Goal: Task Accomplishment & Management: Manage account settings

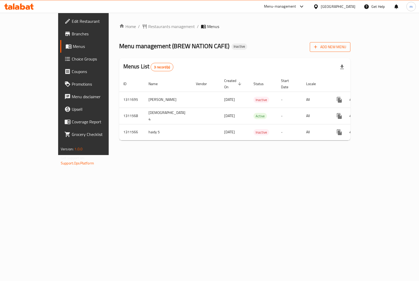
click at [346, 48] on span "Add New Menu" at bounding box center [330, 47] width 32 height 7
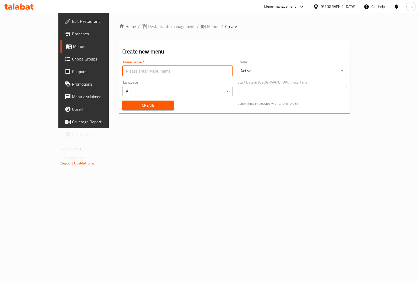
click at [122, 68] on input "text" at bounding box center [177, 71] width 110 height 10
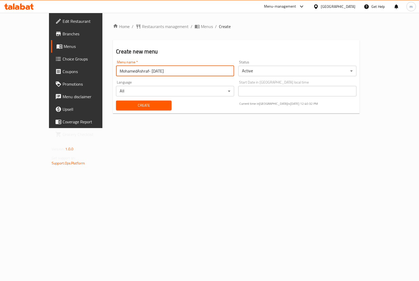
click at [123, 71] on input "MohamedAshraf- [DATE]" at bounding box center [175, 71] width 118 height 10
click at [122, 70] on input "MohamedAshraf- [DATE]" at bounding box center [175, 71] width 118 height 10
type input "MoAshraf"
click at [277, 73] on body "​ Menu-management [GEOGRAPHIC_DATA] Get Help m Edit Restaurant Branches Menus C…" at bounding box center [209, 147] width 419 height 268
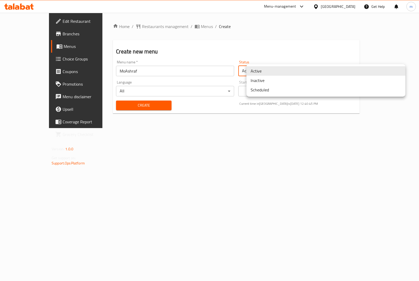
click at [267, 81] on li "Inactive" at bounding box center [325, 80] width 159 height 9
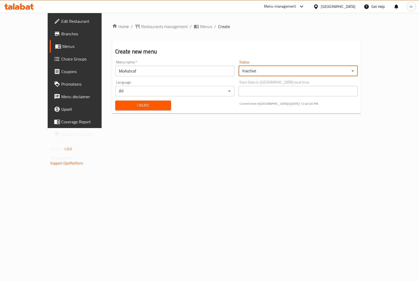
click at [150, 112] on div "Create" at bounding box center [143, 105] width 62 height 16
click at [144, 109] on button "Create" at bounding box center [143, 105] width 56 height 10
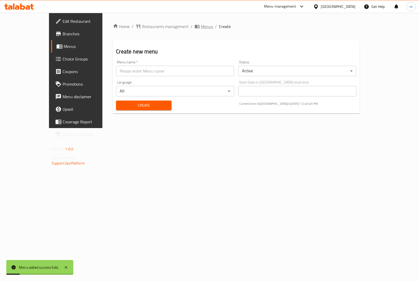
click at [201, 24] on span "Menus" at bounding box center [207, 26] width 12 height 6
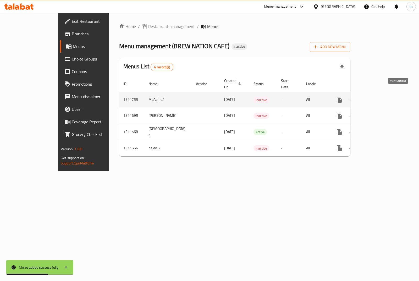
click at [380, 97] on icon "enhanced table" at bounding box center [377, 100] width 6 height 6
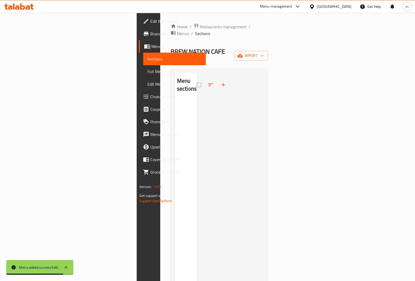
click at [268, 52] on div "Home / Restaurants management / Menus / Sections BREW NATION CAFE Inactive impo…" at bounding box center [219, 190] width 97 height 334
click at [268, 51] on button "import" at bounding box center [250, 56] width 33 height 10
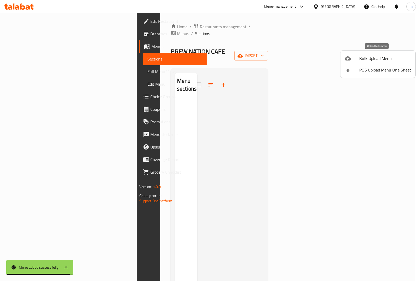
click at [379, 61] on span "Bulk Upload Menu" at bounding box center [385, 58] width 52 height 6
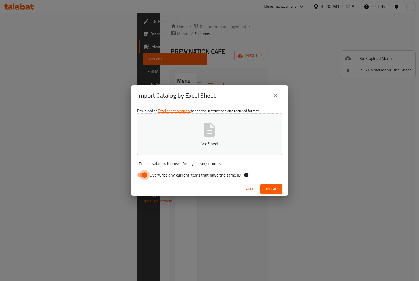
click at [143, 179] on input "Overwrite any current items that have the same ID." at bounding box center [144, 175] width 30 height 10
click at [143, 177] on input "Overwrite any current items that have the same ID." at bounding box center [139, 175] width 30 height 10
click at [143, 177] on input "Overwrite any current items that have the same ID." at bounding box center [144, 175] width 30 height 10
checkbox input "false"
click at [182, 156] on div "Download an Excel sheet template to see the instructions and required format. A…" at bounding box center [209, 144] width 157 height 76
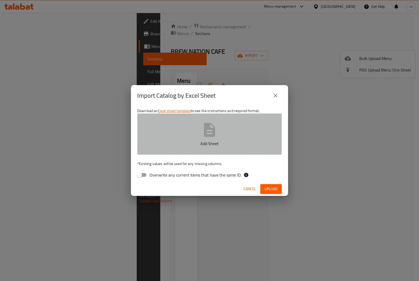
click at [193, 140] on button "Add Sheet" at bounding box center [209, 133] width 144 height 41
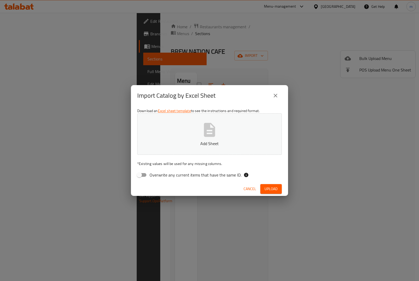
click at [217, 139] on button "Add Sheet" at bounding box center [209, 133] width 144 height 41
click at [276, 184] on button "Upload" at bounding box center [270, 189] width 21 height 10
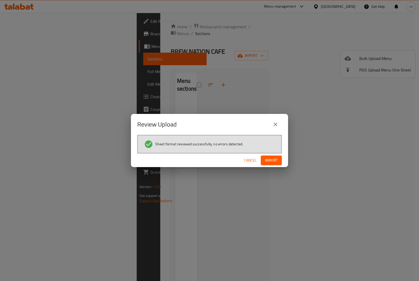
click at [279, 152] on div "Sheet format reviewed successfully, no errors detected." at bounding box center [209, 144] width 144 height 19
click at [276, 161] on span "Import" at bounding box center [271, 160] width 13 height 7
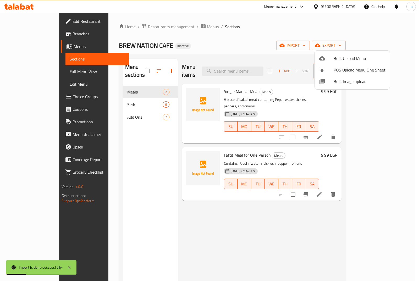
click at [235, 236] on div at bounding box center [209, 140] width 419 height 281
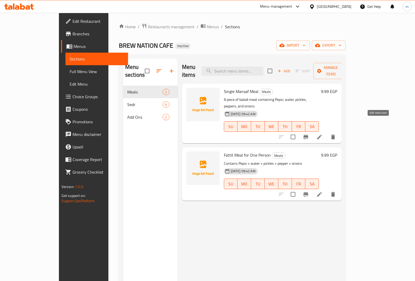
click at [322, 134] on icon at bounding box center [319, 137] width 6 height 6
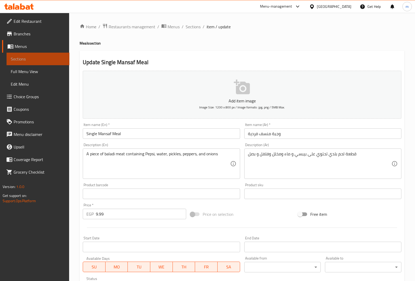
click at [44, 62] on span "Sections" at bounding box center [38, 59] width 54 height 6
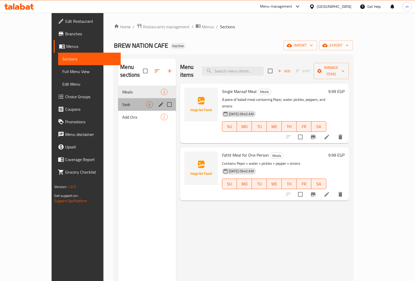
click at [118, 98] on div "Sedr 6" at bounding box center [147, 104] width 58 height 13
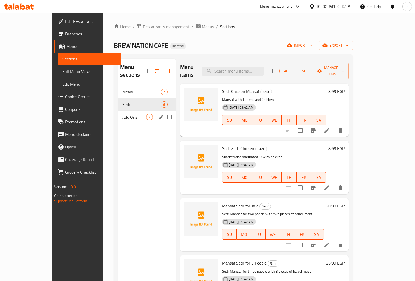
click at [122, 114] on span "Add Ons" at bounding box center [134, 117] width 24 height 6
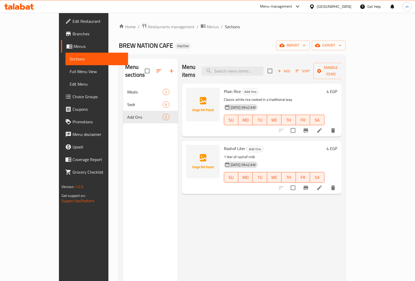
click at [70, 61] on span "Sections" at bounding box center [97, 59] width 54 height 6
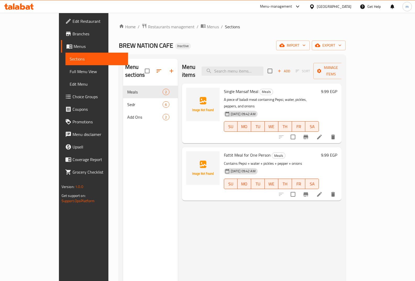
click at [74, 46] on span "Menus" at bounding box center [99, 46] width 50 height 6
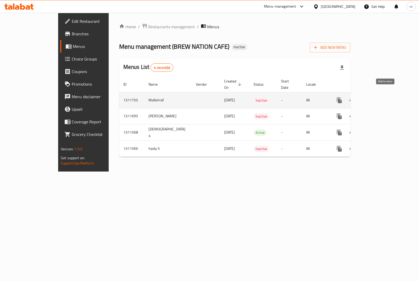
click at [370, 94] on button "enhanced table" at bounding box center [364, 100] width 13 height 13
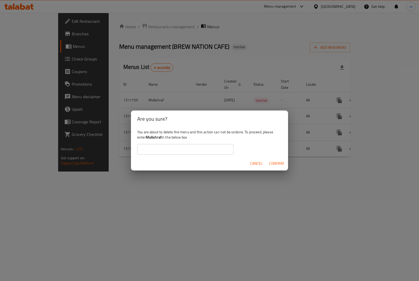
click at [182, 149] on input "text" at bounding box center [185, 149] width 96 height 10
click at [155, 137] on b "MoAshraf" at bounding box center [154, 137] width 16 height 7
copy div "MoAshraf"
click at [154, 146] on input "text" at bounding box center [185, 149] width 96 height 10
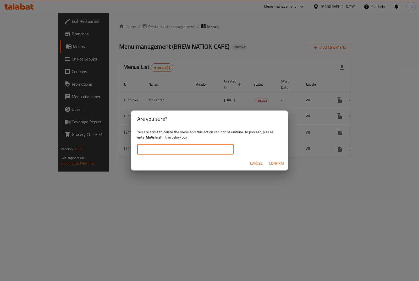
paste input "MoAshraf"
click at [271, 158] on div "Cancel Confirm" at bounding box center [209, 163] width 157 height 14
click at [271, 160] on button "Confirm" at bounding box center [276, 164] width 19 height 10
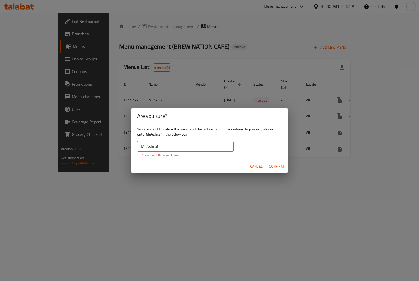
click at [215, 143] on input "MoAshraf" at bounding box center [185, 146] width 96 height 10
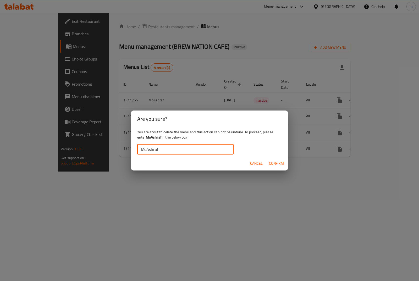
type input "MoAshraf"
click at [272, 167] on button "Confirm" at bounding box center [276, 164] width 19 height 10
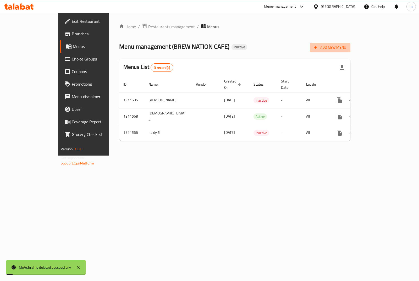
click at [346, 46] on span "Add New Menu" at bounding box center [330, 47] width 32 height 7
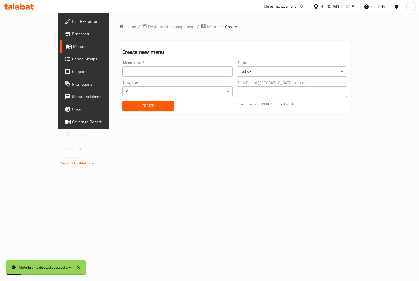
click at [172, 80] on div "Language All ​" at bounding box center [177, 89] width 114 height 20
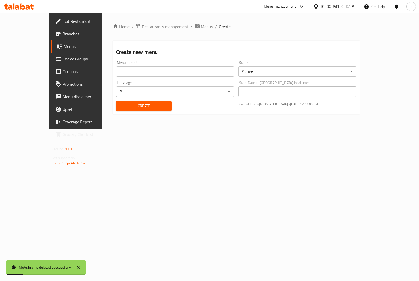
click at [171, 77] on div "Menu name   * Menu name *" at bounding box center [175, 69] width 122 height 20
click at [168, 75] on input "text" at bounding box center [175, 71] width 118 height 10
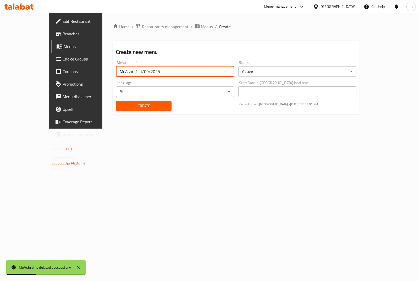
click at [132, 78] on div "Menu name   * MoAshraf -1/09/2025 Menu name *" at bounding box center [175, 69] width 122 height 20
drag, startPoint x: 131, startPoint y: 76, endPoint x: 108, endPoint y: 70, distance: 24.2
click at [116, 70] on input "MoAshraf -1/09/2025" at bounding box center [175, 71] width 118 height 10
type input "MoAshraf"
click at [276, 71] on body "MoAshraf is deleted successfully ​ Menu-management [GEOGRAPHIC_DATA] Get Help m…" at bounding box center [209, 147] width 419 height 268
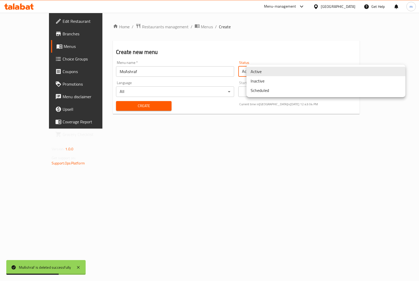
click at [262, 83] on li "Inactive" at bounding box center [325, 80] width 159 height 9
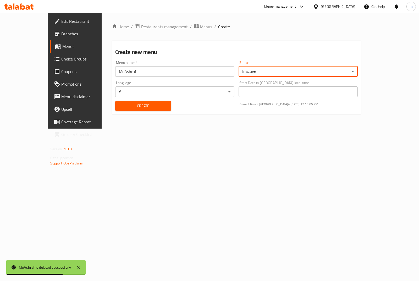
click at [129, 111] on div "Create" at bounding box center [143, 106] width 62 height 16
click at [128, 111] on div "Create" at bounding box center [143, 106] width 62 height 16
click at [128, 108] on span "Create" at bounding box center [143, 106] width 48 height 7
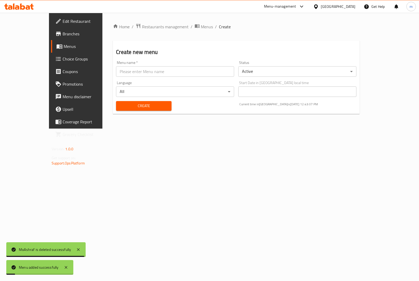
click at [56, 47] on icon at bounding box center [59, 46] width 6 height 6
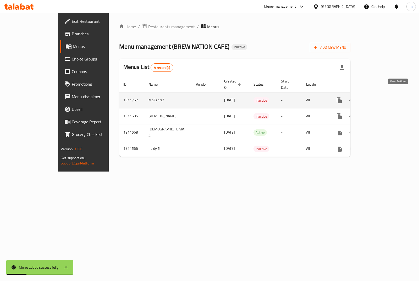
click at [380, 97] on icon "enhanced table" at bounding box center [377, 100] width 6 height 6
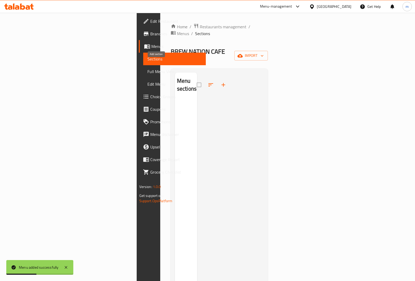
click at [220, 82] on icon "button" at bounding box center [223, 85] width 6 height 6
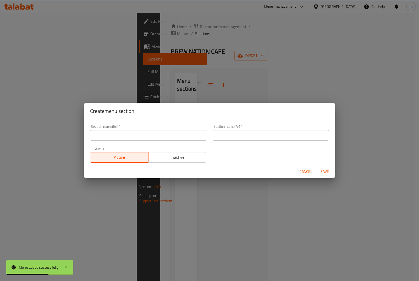
click at [307, 163] on div "Section name(En)   * Section name(En) * Section name(Ar)   * Section name(Ar) *…" at bounding box center [209, 143] width 245 height 44
click at [293, 181] on div "Create menu section Section name(En)   * Section name(En) * Section name(Ar)   …" at bounding box center [209, 140] width 419 height 281
click at [300, 173] on span "Cancel" at bounding box center [305, 171] width 13 height 7
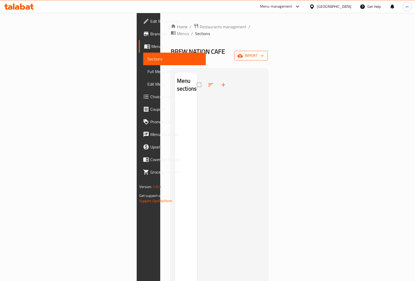
click at [263, 52] on span "import" at bounding box center [250, 55] width 25 height 7
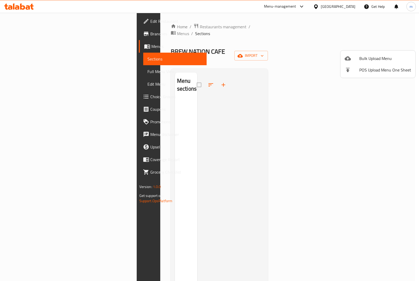
click at [386, 58] on span "Bulk Upload Menu" at bounding box center [385, 58] width 52 height 6
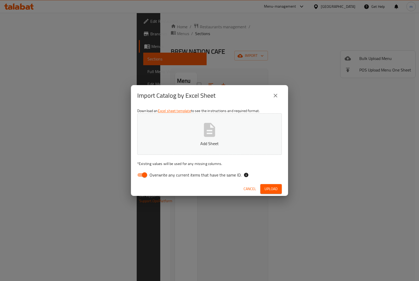
drag, startPoint x: 143, startPoint y: 175, endPoint x: 160, endPoint y: 166, distance: 18.6
click at [143, 175] on input "Overwrite any current items that have the same ID." at bounding box center [144, 175] width 30 height 10
checkbox input "false"
click at [172, 156] on div "Download an Excel sheet template to see the instructions and required format. A…" at bounding box center [209, 144] width 157 height 76
click at [185, 142] on p "Add Sheet" at bounding box center [209, 143] width 128 height 6
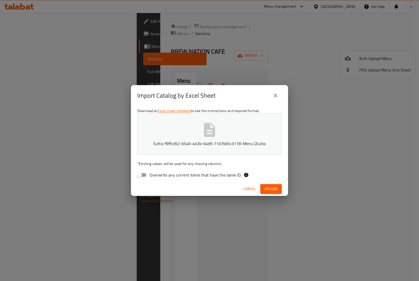
click at [264, 186] on button "Upload" at bounding box center [270, 189] width 21 height 10
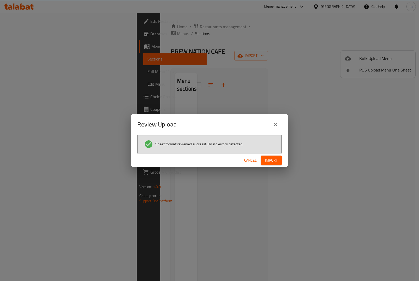
click at [275, 123] on icon "close" at bounding box center [275, 124] width 6 height 6
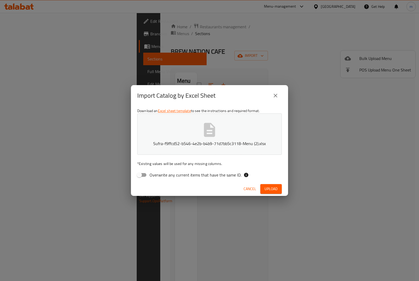
click at [249, 189] on span "Cancel" at bounding box center [249, 188] width 13 height 7
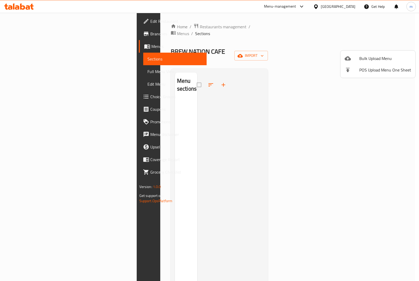
click at [249, 191] on div at bounding box center [209, 140] width 419 height 281
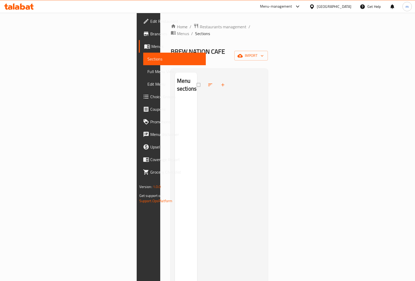
click at [268, 53] on div "Home / Restaurants management / Menus / Sections BREW NATION CAFE Inactive impo…" at bounding box center [219, 190] width 97 height 334
drag, startPoint x: 392, startPoint y: 52, endPoint x: 384, endPoint y: 45, distance: 10.7
click at [268, 50] on div "Home / Restaurants management / Menus / Sections BREW NATION CAFE Inactive impo…" at bounding box center [219, 190] width 97 height 334
click at [263, 52] on span "import" at bounding box center [250, 55] width 25 height 7
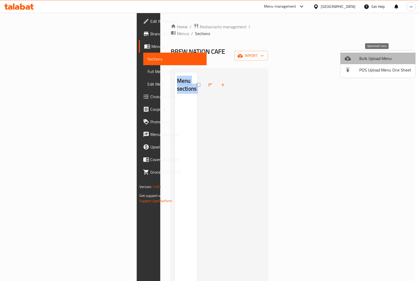
click at [380, 59] on span "Bulk Upload Menu" at bounding box center [385, 58] width 52 height 6
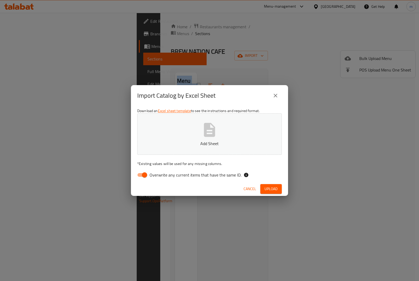
click at [142, 178] on input "Overwrite any current items that have the same ID." at bounding box center [144, 175] width 30 height 10
checkbox input "false"
click at [172, 147] on button "Add Sheet" at bounding box center [209, 133] width 144 height 41
click at [270, 187] on span "Upload" at bounding box center [270, 188] width 13 height 7
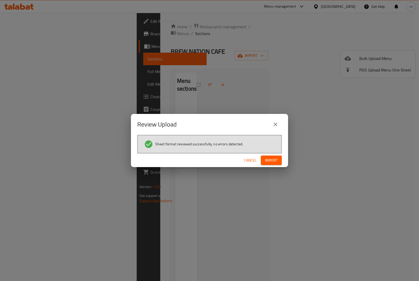
click at [269, 177] on div "Review Upload Sheet format reviewed successfully, no errors detected. Cancel Im…" at bounding box center [209, 140] width 419 height 281
click at [273, 163] on span "Import" at bounding box center [271, 160] width 13 height 7
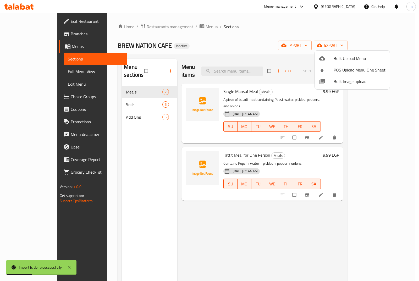
click at [118, 108] on div at bounding box center [209, 140] width 419 height 281
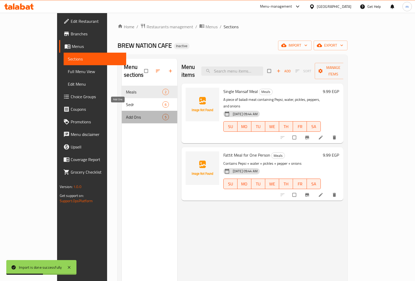
click at [126, 114] on span "Add Ons" at bounding box center [144, 117] width 36 height 6
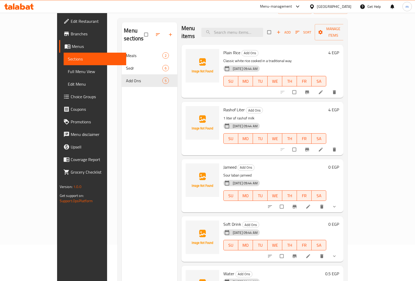
scroll to position [73, 0]
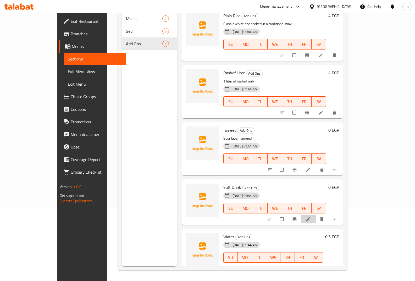
click at [316, 215] on li at bounding box center [308, 219] width 15 height 8
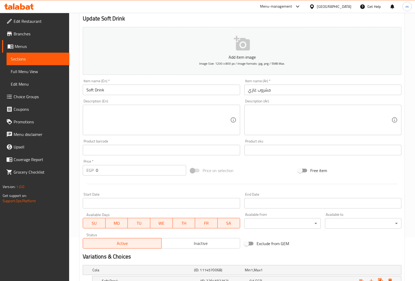
scroll to position [86, 0]
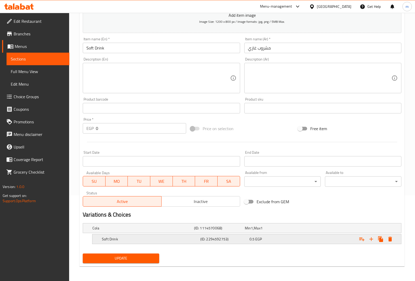
click at [195, 235] on div "Soft Drink (ID: 2294592753) 0.5 EGP" at bounding box center [248, 239] width 295 height 12
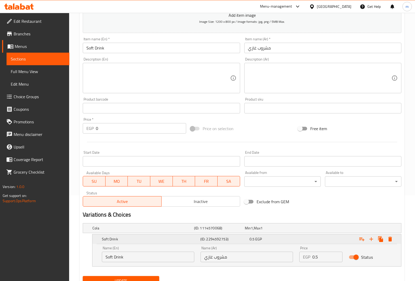
click at [195, 235] on div "Soft Drink (ID: 2294592753) 0.5 EGP" at bounding box center [248, 239] width 295 height 12
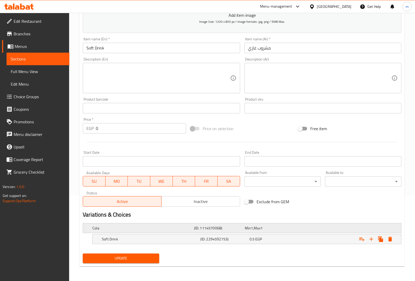
click at [196, 225] on h5 "(ID: 1114570068)" at bounding box center [218, 227] width 49 height 5
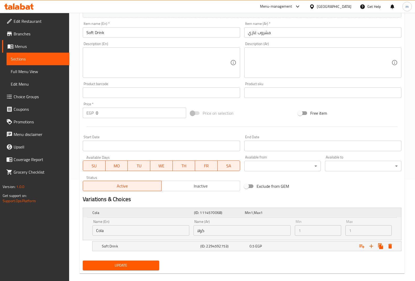
scroll to position [108, 0]
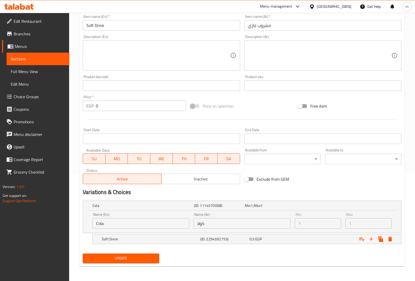
click at [209, 249] on div "Cola (ID: 1114570068) Min 1 , Max 1 Name (En) Cola Name (En) Name (Ar) كولا Nam…" at bounding box center [242, 224] width 323 height 53
click at [210, 247] on nav at bounding box center [242, 247] width 318 height 4
click at [210, 246] on nav at bounding box center [242, 247] width 318 height 4
click at [212, 244] on div "Soft Drink (ID: 2294592753) 0.5 EGP" at bounding box center [248, 239] width 295 height 12
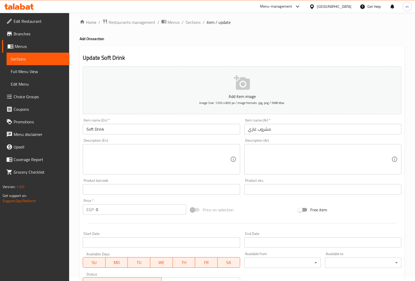
scroll to position [0, 0]
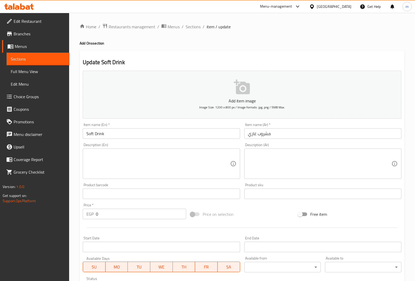
click at [41, 66] on link "Full Menu View" at bounding box center [38, 71] width 63 height 13
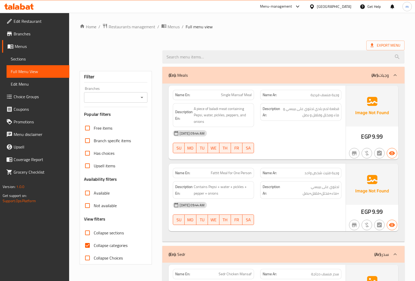
click at [42, 63] on link "Sections" at bounding box center [38, 59] width 63 height 13
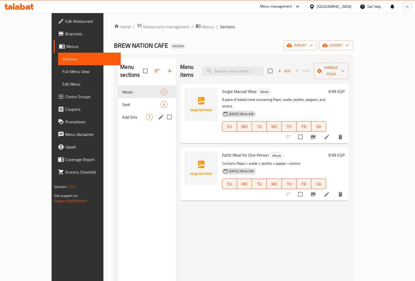
click at [122, 114] on span "Add Ons" at bounding box center [134, 117] width 24 height 6
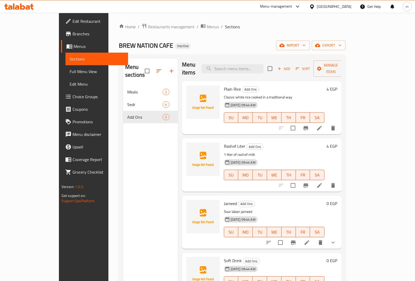
scroll to position [73, 0]
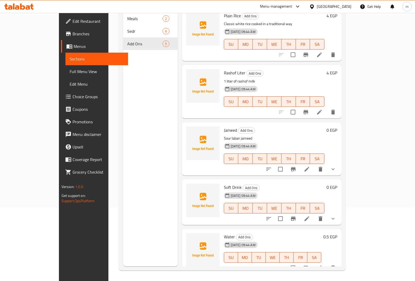
click at [70, 68] on span "Full Menu View" at bounding box center [97, 71] width 54 height 6
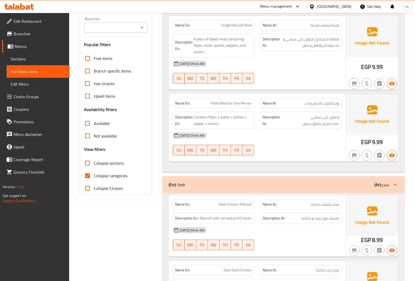
click at [108, 180] on label "Collapse categories" at bounding box center [104, 175] width 46 height 13
click at [94, 180] on input "Collapse categories" at bounding box center [87, 175] width 13 height 13
checkbox input "false"
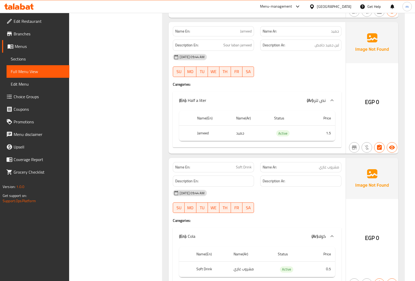
scroll to position [827, 0]
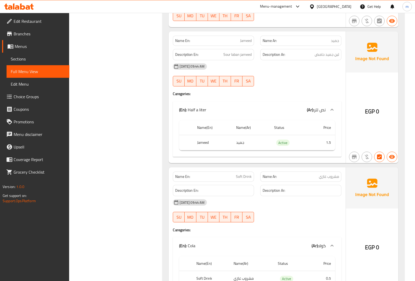
click at [335, 107] on div at bounding box center [331, 109] width 13 height 13
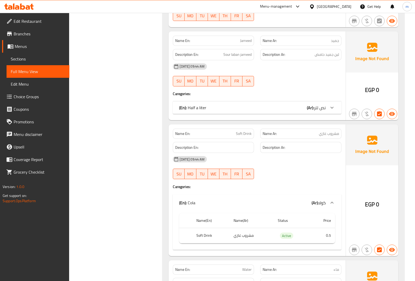
click at [332, 107] on icon at bounding box center [331, 108] width 3 height 2
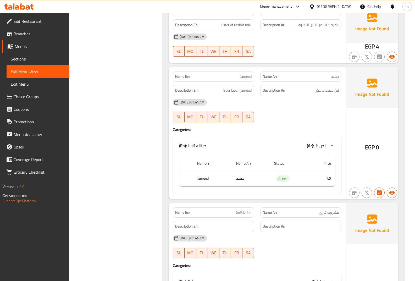
scroll to position [775, 0]
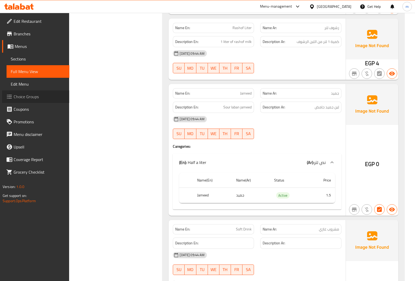
click at [30, 102] on link "Choice Groups" at bounding box center [35, 96] width 67 height 13
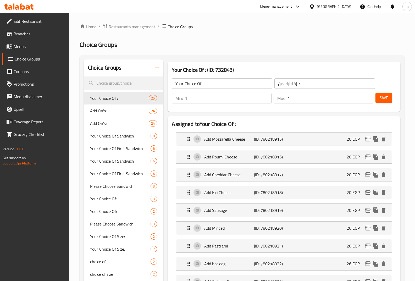
click at [33, 42] on link "Menus" at bounding box center [35, 46] width 67 height 13
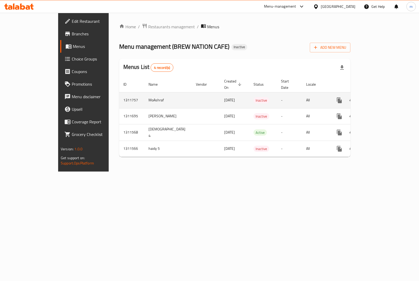
click at [383, 100] on div "enhanced table" at bounding box center [358, 100] width 50 height 13
click at [380, 97] on icon "enhanced table" at bounding box center [377, 100] width 6 height 6
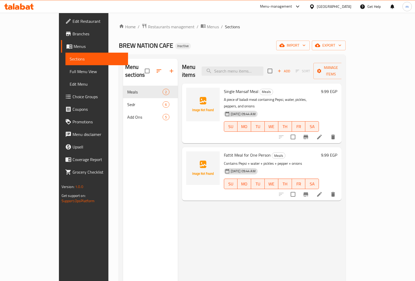
click at [127, 114] on span "Add Ons" at bounding box center [144, 117] width 35 height 6
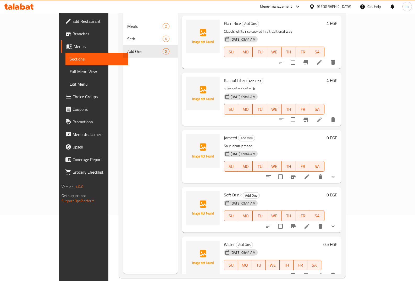
scroll to position [73, 0]
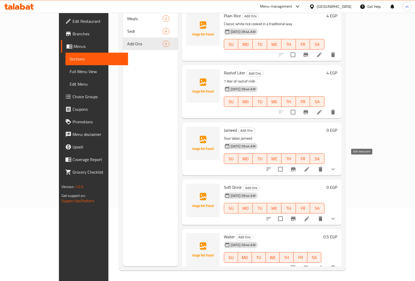
click at [309, 167] on icon at bounding box center [306, 169] width 5 height 5
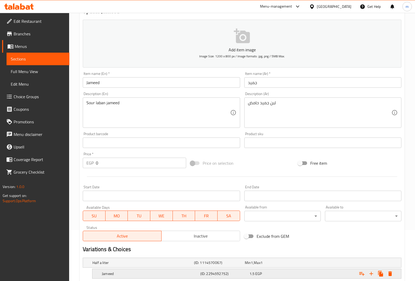
scroll to position [86, 0]
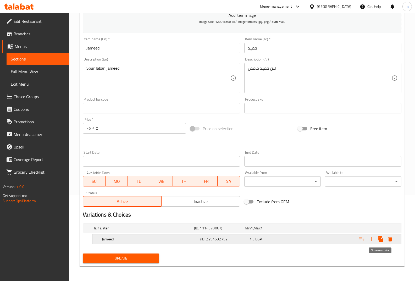
click at [381, 238] on icon "Expand" at bounding box center [380, 239] width 5 height 6
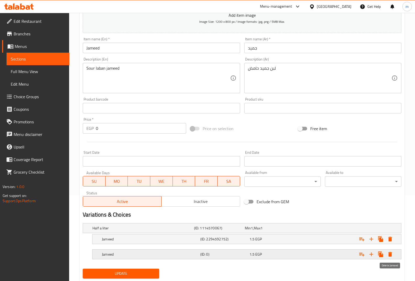
click at [387, 254] on icon "Expand" at bounding box center [390, 254] width 6 height 6
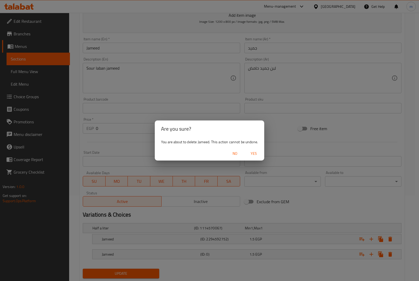
click at [253, 151] on span "Yes" at bounding box center [253, 153] width 13 height 7
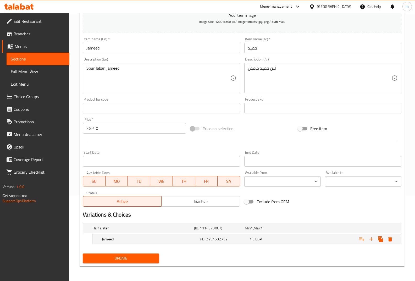
click at [32, 96] on span "Choice Groups" at bounding box center [40, 96] width 52 height 6
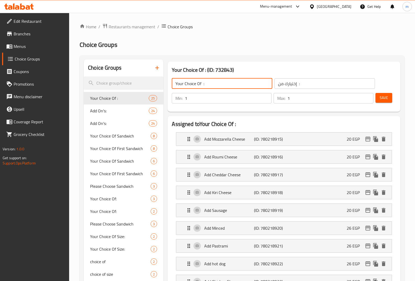
click at [212, 82] on input "Your Choice Of :" at bounding box center [222, 83] width 100 height 10
click at [22, 45] on span "Menus" at bounding box center [40, 46] width 52 height 6
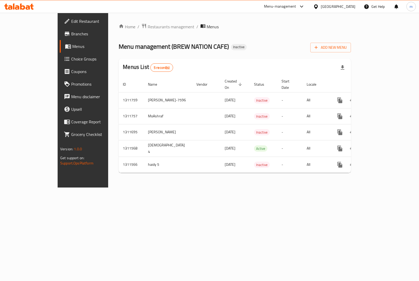
click at [150, 187] on div "Home / Restaurants management / Menus Menu management ( BREW NATION CAFE ) Inac…" at bounding box center [234, 100] width 253 height 174
click at [171, 187] on div "Home / Restaurants management / Menus Menu management ( BREW NATION CAFE ) Inac…" at bounding box center [234, 100] width 253 height 174
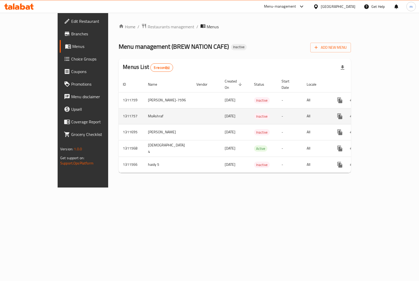
click at [383, 110] on link "enhanced table" at bounding box center [377, 116] width 13 height 13
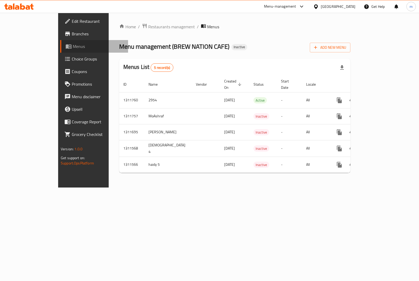
click at [73, 44] on span "Menus" at bounding box center [98, 46] width 51 height 6
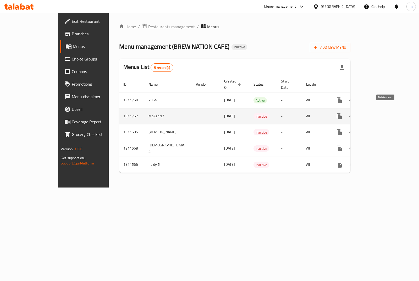
click at [370, 114] on button "enhanced table" at bounding box center [364, 116] width 13 height 13
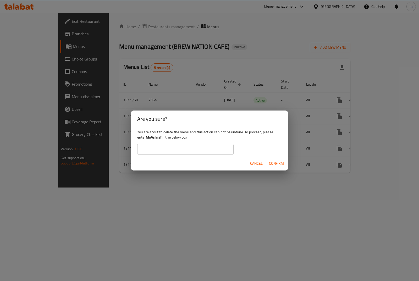
click at [156, 137] on b "MoAshraf" at bounding box center [154, 137] width 16 height 7
copy b "MoAshraf"
click at [168, 160] on div "Cancel Confirm" at bounding box center [209, 163] width 157 height 14
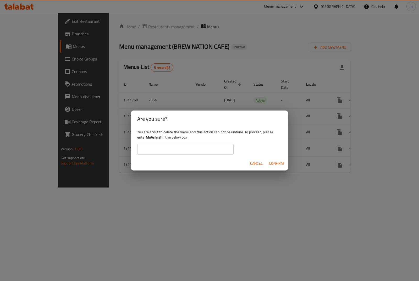
click at [171, 155] on div "You are about to delete the menu and this action can not be undone. To proceed,…" at bounding box center [209, 141] width 157 height 29
click at [172, 153] on input "text" at bounding box center [185, 149] width 96 height 10
paste input "MoAshraf"
type input "MoAshraf"
click at [275, 164] on span "Confirm" at bounding box center [276, 163] width 15 height 7
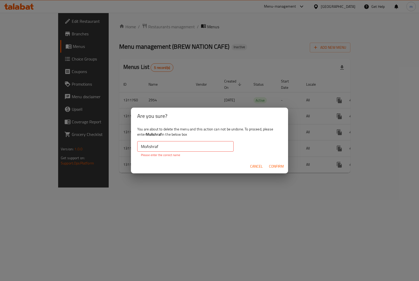
drag, startPoint x: 189, startPoint y: 146, endPoint x: 170, endPoint y: 147, distance: 19.6
click at [189, 146] on input "MoAshraf" at bounding box center [185, 146] width 96 height 10
click at [143, 147] on input "MoAshraf" at bounding box center [185, 146] width 96 height 10
click at [140, 145] on input "MoAshraf" at bounding box center [185, 146] width 96 height 10
click at [202, 148] on input "MoAshraf" at bounding box center [185, 146] width 96 height 10
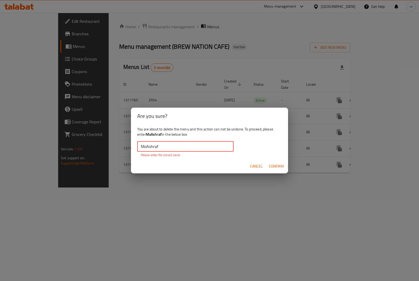
click at [261, 154] on div "You are about to delete the menu and this action can not be undone. To proceed,…" at bounding box center [209, 141] width 157 height 35
click at [275, 167] on span "Confirm" at bounding box center [276, 166] width 15 height 7
click at [252, 163] on span "Cancel" at bounding box center [256, 166] width 13 height 7
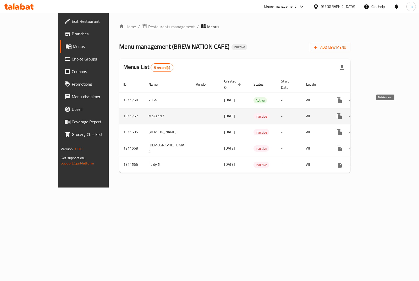
click at [370, 110] on button "enhanced table" at bounding box center [364, 116] width 13 height 13
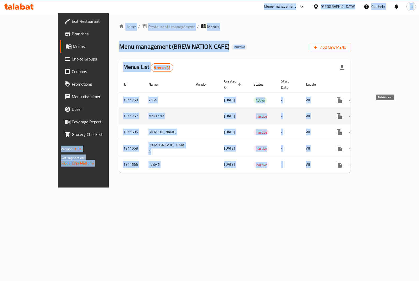
click at [370, 110] on button "enhanced table" at bounding box center [364, 116] width 13 height 13
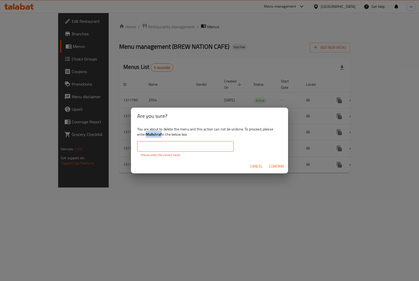
drag, startPoint x: 162, startPoint y: 135, endPoint x: 148, endPoint y: 137, distance: 13.8
click at [148, 136] on b "MoAshraf" at bounding box center [154, 134] width 16 height 7
copy b "MoAshraf"
click at [157, 147] on input "text" at bounding box center [185, 146] width 96 height 10
paste input "MoAshraf"
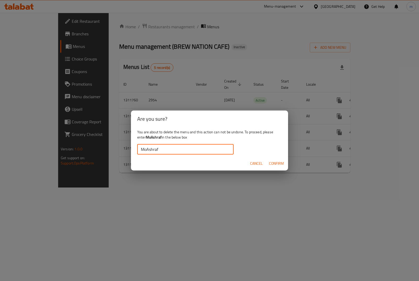
type input "MoAshraf"
click at [269, 163] on span "Confirm" at bounding box center [276, 163] width 15 height 7
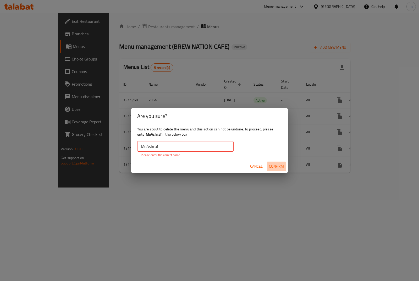
click at [269, 163] on span "Confirm" at bounding box center [276, 166] width 15 height 7
click at [176, 153] on p "Please enter the correct name" at bounding box center [185, 155] width 89 height 5
click at [173, 150] on input "MoAshraf" at bounding box center [185, 146] width 96 height 10
click at [257, 167] on span "Cancel" at bounding box center [256, 166] width 13 height 7
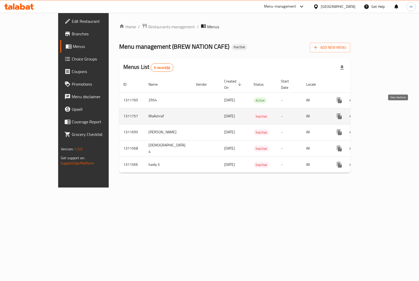
click at [380, 113] on icon "enhanced table" at bounding box center [377, 116] width 6 height 6
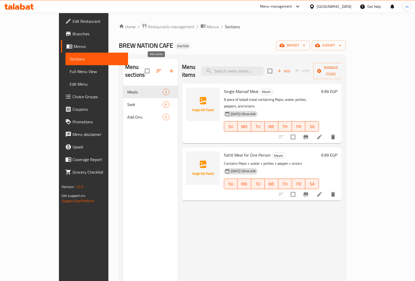
click at [165, 71] on button "button" at bounding box center [171, 71] width 13 height 13
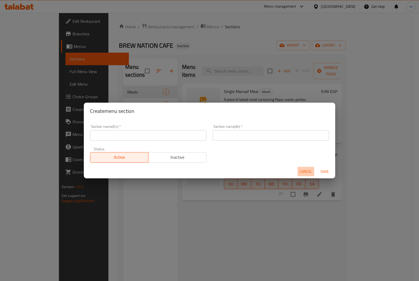
click at [309, 168] on span "Cancel" at bounding box center [305, 171] width 13 height 7
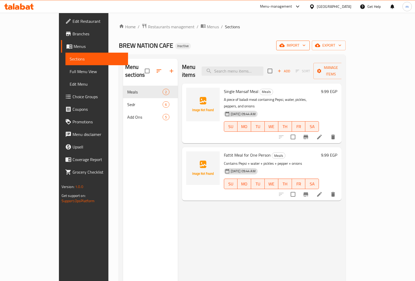
click at [305, 45] on span "import" at bounding box center [292, 45] width 25 height 7
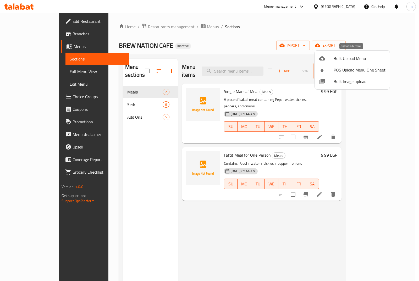
click at [346, 57] on span "Bulk Upload Menu" at bounding box center [359, 58] width 52 height 6
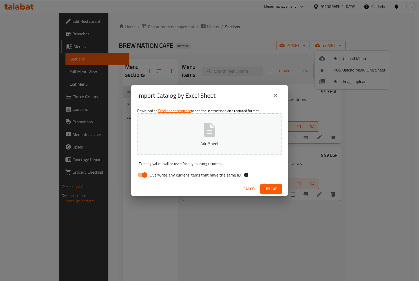
click at [166, 161] on p "* Existing values will be used for any missing columns." at bounding box center [209, 163] width 144 height 5
click at [199, 125] on button "Add Sheet" at bounding box center [209, 133] width 144 height 41
click at [270, 182] on div "Cancel Upload" at bounding box center [209, 189] width 157 height 14
click at [270, 184] on div "Cancel Upload" at bounding box center [209, 189] width 157 height 14
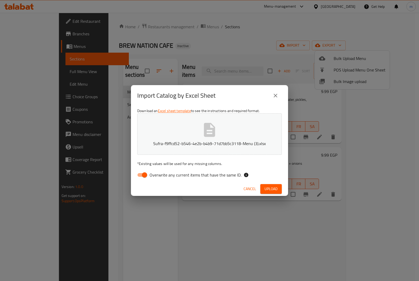
click at [269, 188] on span "Upload" at bounding box center [270, 188] width 13 height 7
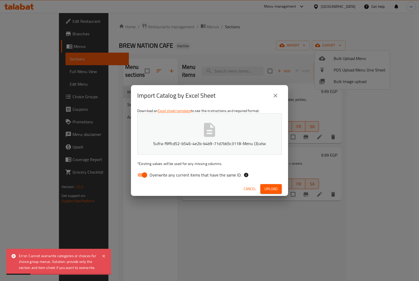
click at [169, 170] on div "Download an Excel sheet template to see the instructions and required format. S…" at bounding box center [209, 144] width 157 height 76
click at [167, 172] on span "Overwrite any current items that have the same ID." at bounding box center [195, 175] width 92 height 6
click at [159, 172] on input "Overwrite any current items that have the same ID." at bounding box center [144, 175] width 30 height 10
checkbox input "false"
click at [273, 184] on div "Cancel Upload" at bounding box center [209, 189] width 157 height 14
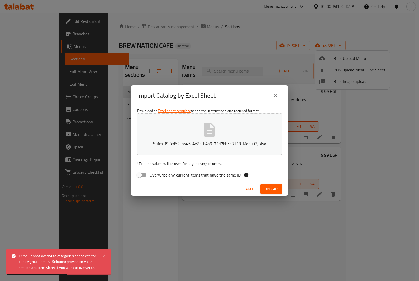
click at [273, 183] on div "Cancel Upload" at bounding box center [209, 189] width 157 height 14
click at [272, 188] on span "Upload" at bounding box center [270, 188] width 13 height 7
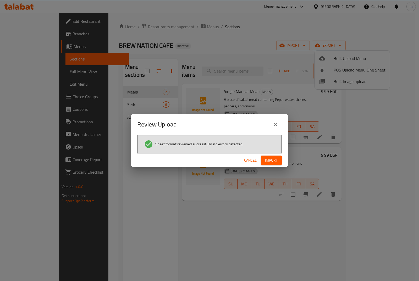
click at [273, 165] on button "Import" at bounding box center [271, 160] width 21 height 10
click at [278, 159] on button "button" at bounding box center [273, 160] width 17 height 8
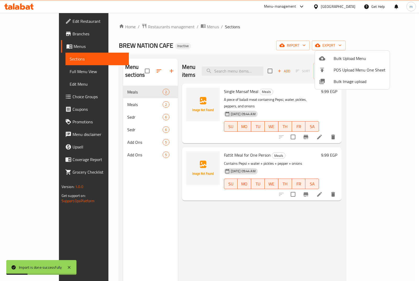
click at [137, 71] on div at bounding box center [209, 140] width 419 height 281
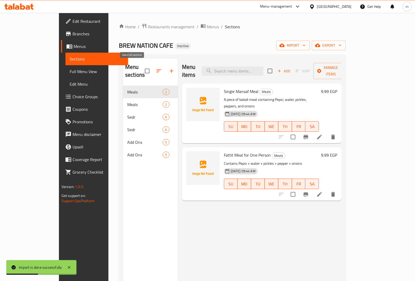
click at [142, 65] on input "checkbox" at bounding box center [147, 70] width 11 height 11
checkbox input "false"
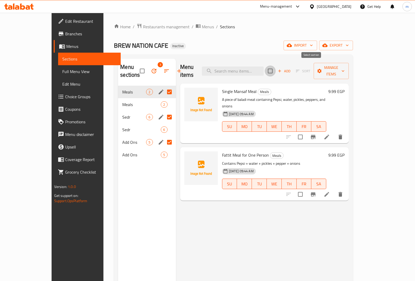
click at [275, 70] on input "checkbox" at bounding box center [269, 70] width 11 height 11
checkbox input "true"
click at [275, 70] on input "checkbox" at bounding box center [269, 70] width 11 height 11
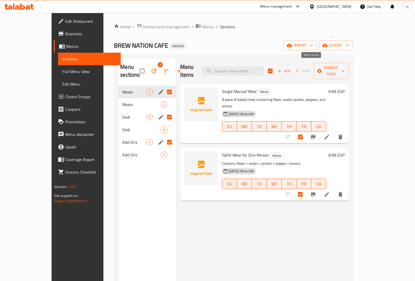
checkbox input "false"
click at [164, 90] on input "Menu sections" at bounding box center [169, 91] width 11 height 11
click at [159, 91] on icon "edit" at bounding box center [161, 91] width 5 height 5
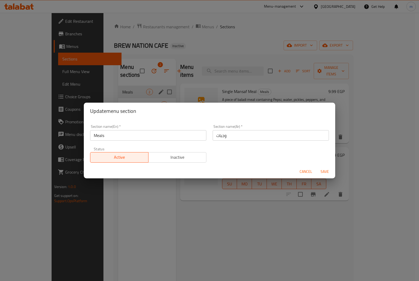
click at [157, 89] on div "Update menu section Section name(En)   * Meals Section name(En) * Section name(…" at bounding box center [209, 140] width 419 height 281
click at [309, 174] on span "Cancel" at bounding box center [305, 171] width 13 height 7
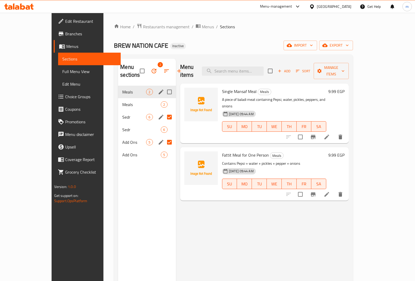
click at [164, 87] on input "Menu sections" at bounding box center [169, 91] width 11 height 11
checkbox input "true"
click at [148, 71] on button "button" at bounding box center [154, 71] width 13 height 13
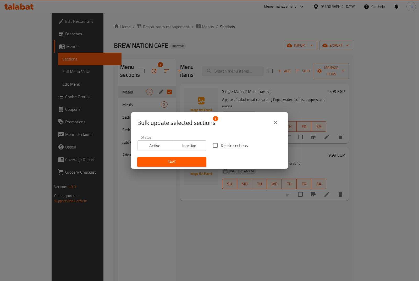
click at [211, 142] on input "Delete sections" at bounding box center [215, 145] width 11 height 11
checkbox input "true"
click at [179, 162] on span "Save" at bounding box center [171, 162] width 61 height 7
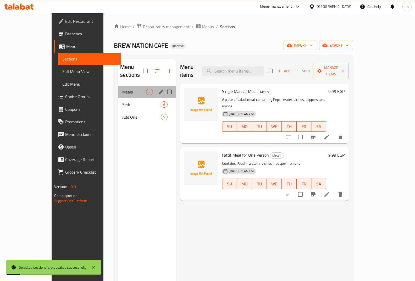
click at [124, 87] on div "Meals 2" at bounding box center [147, 92] width 58 height 13
click at [122, 114] on span "Add Ons" at bounding box center [134, 117] width 24 height 6
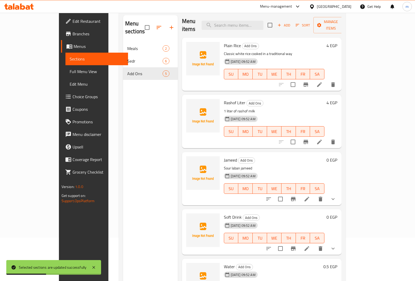
scroll to position [73, 0]
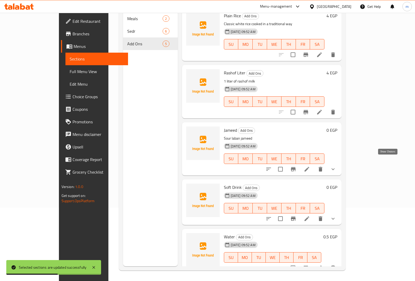
click at [336, 166] on icon "show more" at bounding box center [333, 169] width 6 height 6
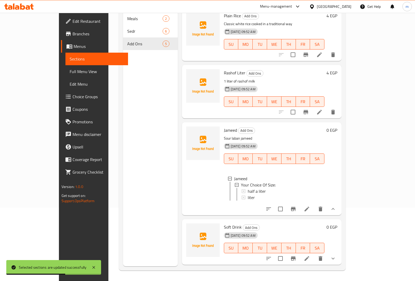
click at [337, 160] on div "0 EGP" at bounding box center [330, 168] width 13 height 84
click at [337, 162] on div "0 EGP" at bounding box center [330, 168] width 13 height 84
click at [339, 204] on button "show more" at bounding box center [332, 208] width 13 height 13
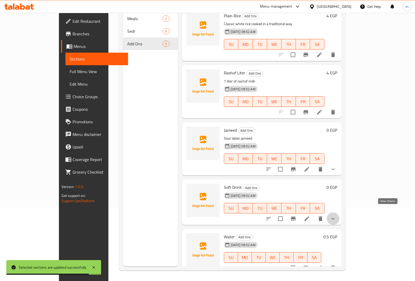
click at [336, 215] on icon "show more" at bounding box center [333, 218] width 6 height 6
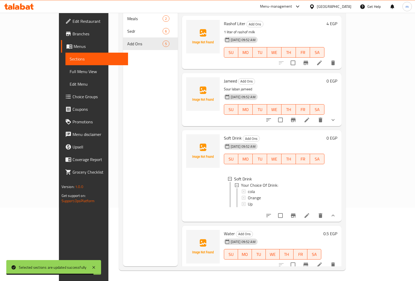
scroll to position [52, 0]
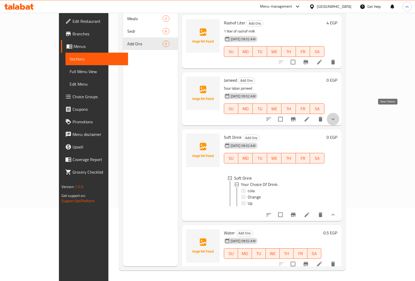
click at [336, 116] on icon "show more" at bounding box center [333, 119] width 6 height 6
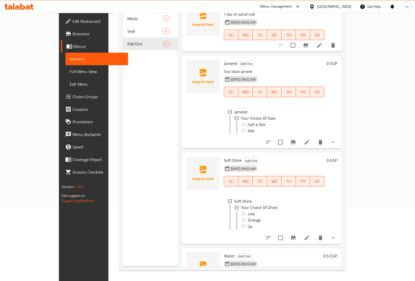
scroll to position [78, 0]
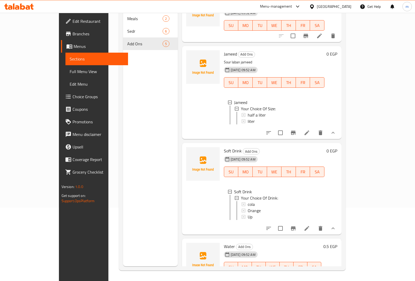
click at [70, 71] on span "Full Menu View" at bounding box center [97, 71] width 54 height 6
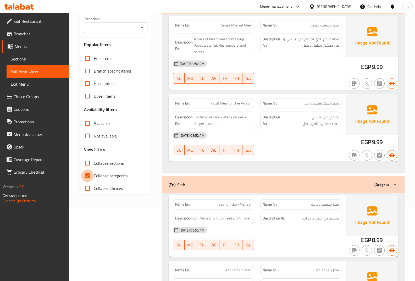
click at [92, 175] on input "Collapse categories" at bounding box center [87, 175] width 13 height 13
checkbox input "false"
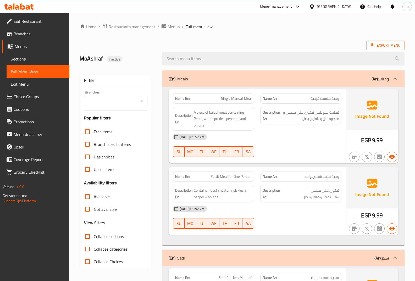
click at [42, 52] on link "Menus" at bounding box center [35, 46] width 67 height 13
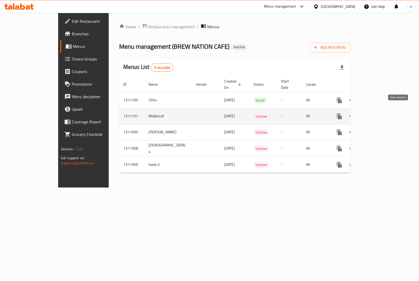
click at [383, 110] on link "enhanced table" at bounding box center [376, 116] width 13 height 13
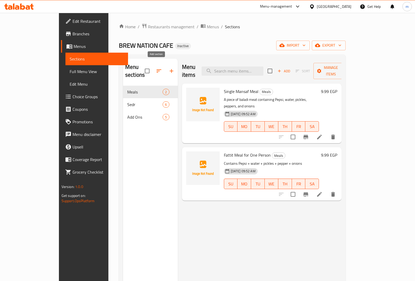
click at [168, 68] on icon "button" at bounding box center [171, 71] width 6 height 6
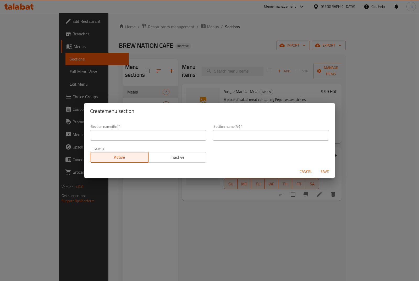
click at [300, 167] on button "Cancel" at bounding box center [305, 172] width 17 height 10
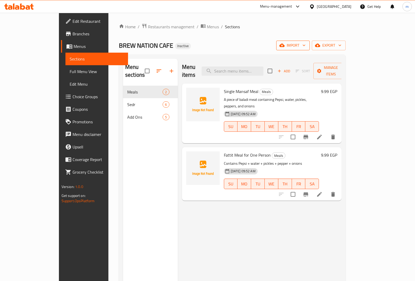
click at [305, 43] on span "import" at bounding box center [292, 45] width 25 height 7
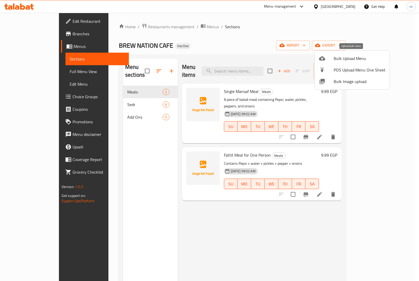
click at [346, 61] on span "Bulk Upload Menu" at bounding box center [359, 58] width 52 height 6
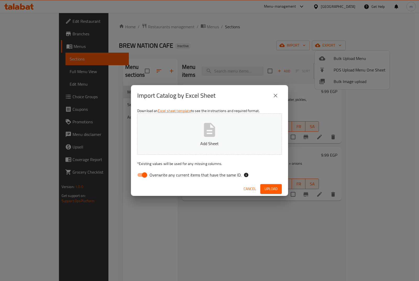
click at [132, 175] on div "Download an Excel sheet template to see the instructions and required format. A…" at bounding box center [209, 144] width 157 height 76
click at [133, 175] on div "Download an Excel sheet template to see the instructions and required format. A…" at bounding box center [209, 144] width 157 height 76
drag, startPoint x: 135, startPoint y: 176, endPoint x: 140, endPoint y: 176, distance: 5.2
click at [135, 176] on input "Overwrite any current items that have the same ID." at bounding box center [144, 175] width 30 height 10
checkbox input "false"
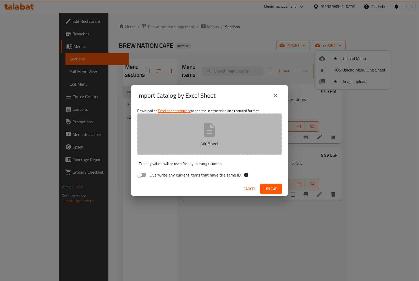
click at [188, 133] on button "Add Sheet" at bounding box center [209, 133] width 144 height 41
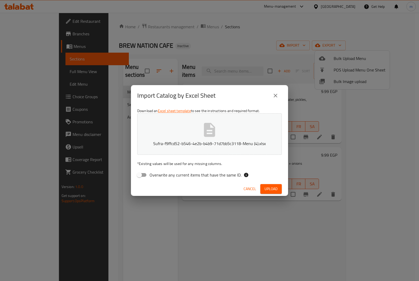
click at [273, 190] on span "Upload" at bounding box center [270, 188] width 13 height 7
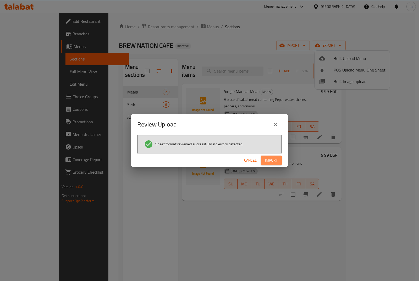
click at [273, 162] on span "Import" at bounding box center [271, 160] width 13 height 7
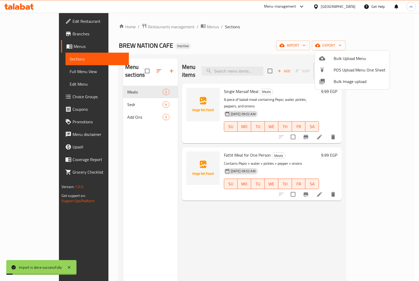
click at [134, 67] on div at bounding box center [209, 140] width 419 height 281
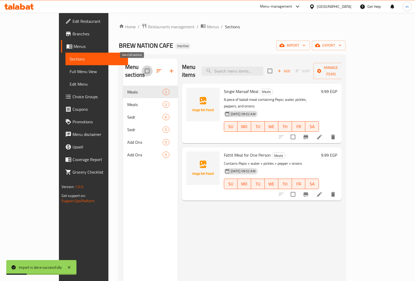
click at [142, 67] on input "checkbox" at bounding box center [147, 70] width 11 height 11
checkbox input "false"
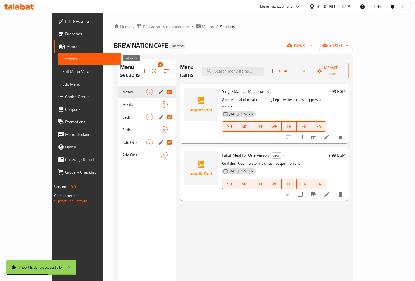
click at [151, 69] on icon "button" at bounding box center [153, 71] width 5 height 5
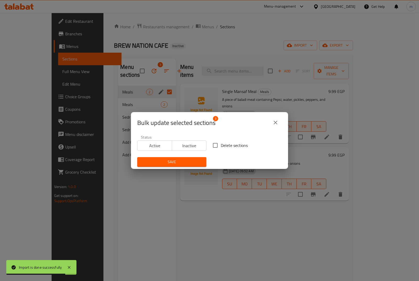
click at [233, 140] on label "Delete sections" at bounding box center [229, 145] width 38 height 11
click at [221, 140] on input "Delete sections" at bounding box center [215, 145] width 11 height 11
checkbox input "true"
click at [193, 162] on span "Save" at bounding box center [171, 162] width 61 height 7
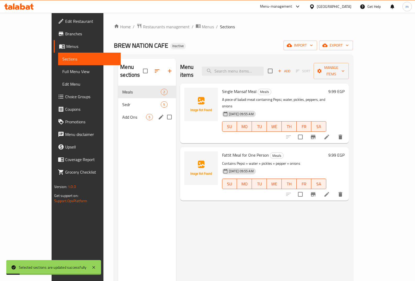
click at [119, 112] on div "Add Ons 5" at bounding box center [147, 117] width 58 height 13
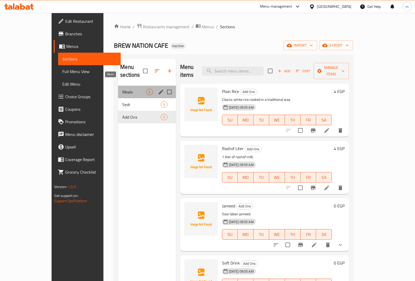
click at [122, 89] on span "Meals" at bounding box center [134, 92] width 24 height 6
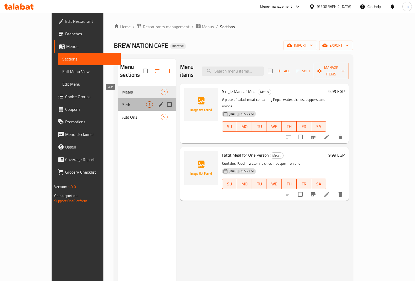
click at [122, 101] on span "Sedr" at bounding box center [134, 104] width 24 height 6
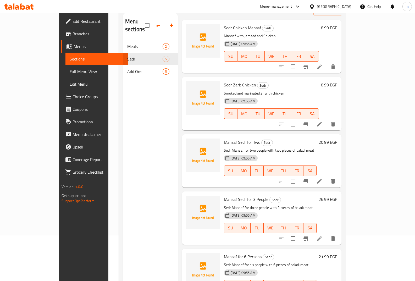
scroll to position [73, 0]
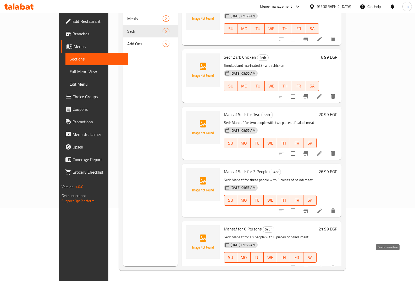
click at [336, 264] on icon "delete" at bounding box center [333, 267] width 6 height 6
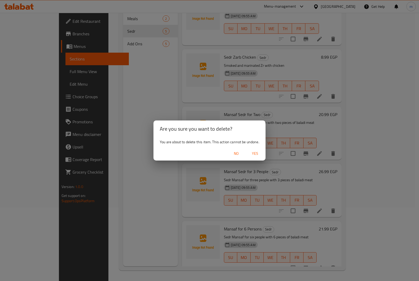
click at [261, 153] on button "Yes" at bounding box center [254, 154] width 17 height 10
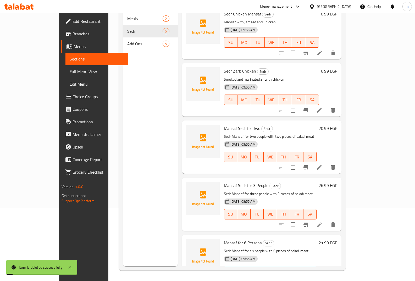
scroll to position [0, 0]
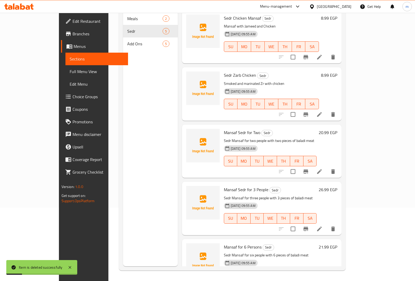
click at [123, 165] on div "Menu sections Meals 2 Sedr 5 Add Ons 5" at bounding box center [150, 125] width 55 height 281
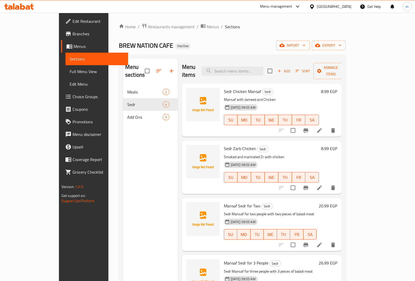
click at [127, 114] on span "Add Ons" at bounding box center [144, 117] width 35 height 6
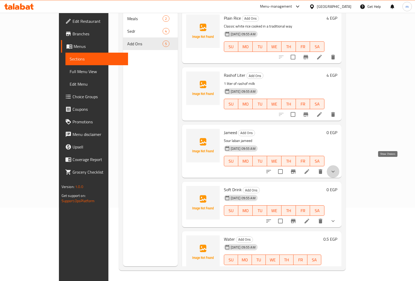
click at [336, 168] on icon "show more" at bounding box center [333, 171] width 6 height 6
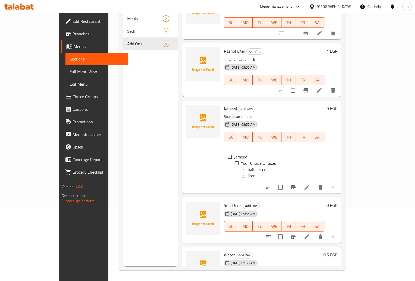
scroll to position [46, 0]
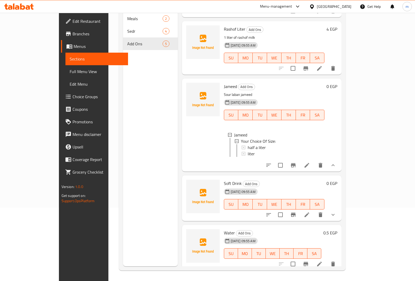
click at [341, 218] on div "Menu items Add Sort Manage items Plain Rice Add Ons Classic white rice cooked i…" at bounding box center [260, 125] width 164 height 281
click at [339, 214] on button "show more" at bounding box center [332, 214] width 13 height 13
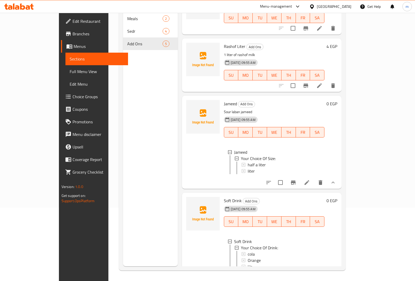
scroll to position [0, 0]
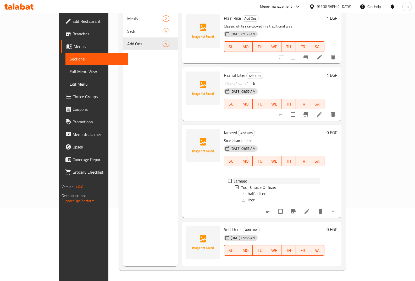
click at [228, 179] on icon at bounding box center [230, 181] width 4 height 4
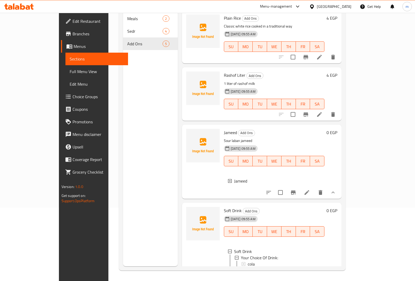
click at [228, 179] on icon at bounding box center [230, 181] width 4 height 4
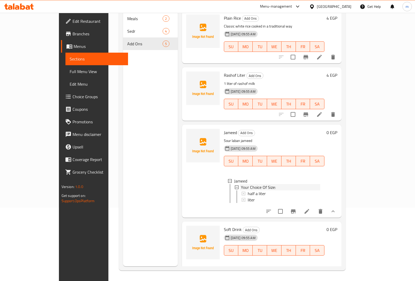
click at [235, 185] on icon at bounding box center [237, 187] width 4 height 4
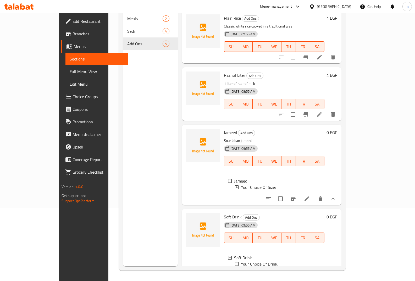
click at [235, 185] on icon at bounding box center [237, 187] width 4 height 4
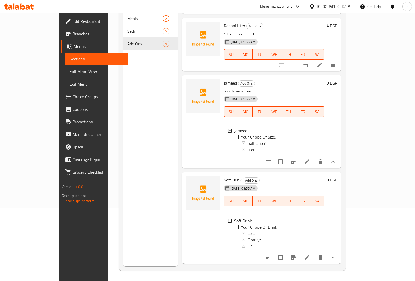
scroll to position [96, 0]
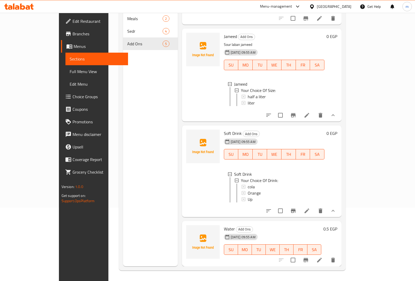
click at [314, 207] on li at bounding box center [306, 210] width 15 height 9
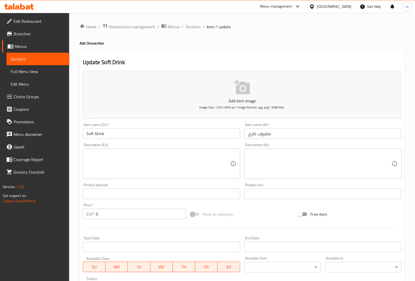
scroll to position [116, 0]
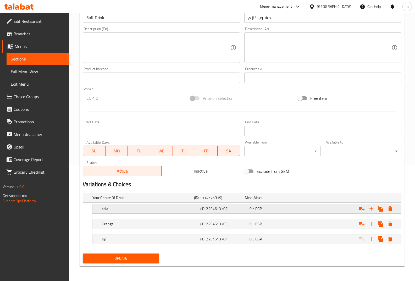
click at [146, 212] on div "cola" at bounding box center [150, 208] width 98 height 7
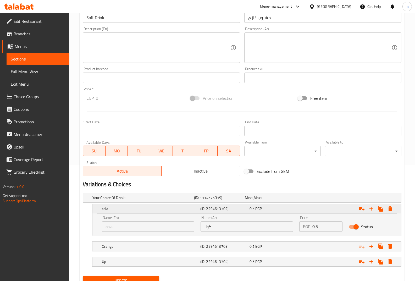
click at [145, 211] on h5 "cola" at bounding box center [150, 208] width 96 height 5
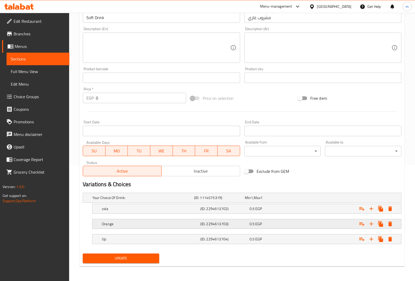
click at [151, 219] on div "Orange (ID: 2294613703) 0.5 EGP" at bounding box center [248, 224] width 295 height 12
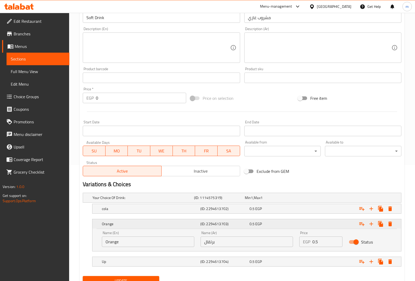
click at [155, 224] on h5 "Orange" at bounding box center [150, 223] width 96 height 5
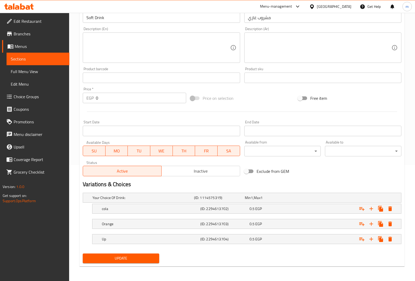
click at [156, 249] on div "Your Choice Of Drink: (ID: 1114575319) Min 1 , Max 1 Name (En) Your Choice Of D…" at bounding box center [242, 220] width 323 height 61
click at [157, 246] on nav at bounding box center [242, 247] width 318 height 4
click at [157, 241] on h5 "Up" at bounding box center [150, 238] width 96 height 5
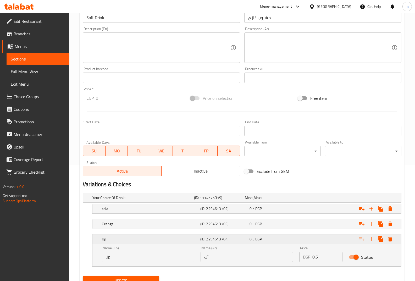
click at [157, 241] on h5 "Up" at bounding box center [150, 238] width 96 height 5
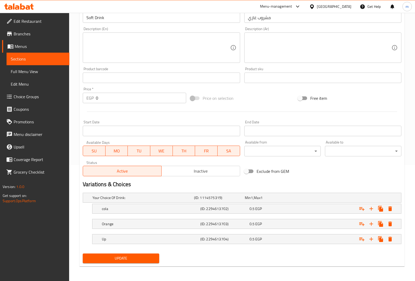
click at [37, 70] on span "Full Menu View" at bounding box center [38, 71] width 54 height 6
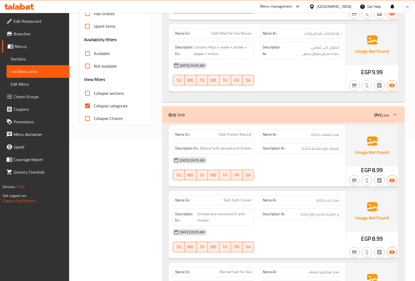
scroll to position [168, 0]
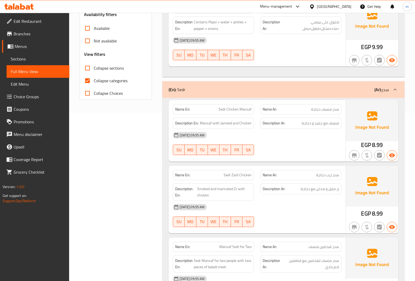
click at [122, 77] on span "Collapse categories" at bounding box center [111, 80] width 34 height 6
click at [94, 77] on input "Collapse categories" at bounding box center [87, 80] width 13 height 13
checkbox input "false"
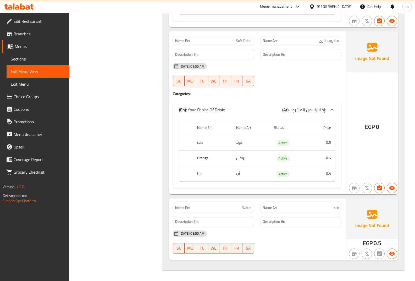
drag, startPoint x: 406, startPoint y: 91, endPoint x: 426, endPoint y: 253, distance: 162.6
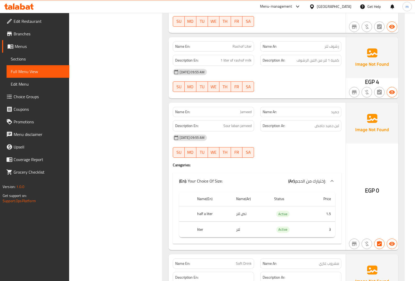
drag, startPoint x: 248, startPoint y: 241, endPoint x: 264, endPoint y: 153, distance: 89.6
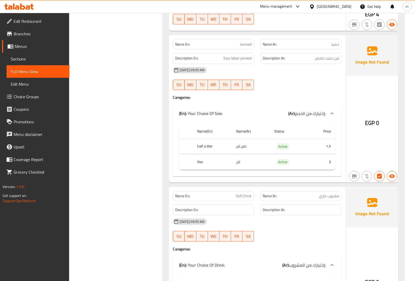
scroll to position [835, 0]
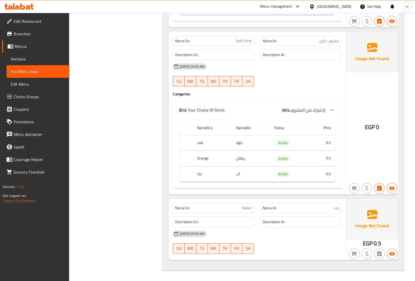
click at [31, 103] on link "Coupons" at bounding box center [35, 109] width 67 height 13
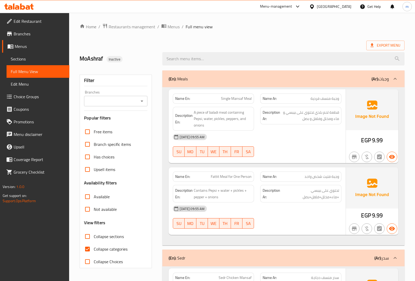
click at [53, 99] on span "Choice Groups" at bounding box center [40, 96] width 52 height 6
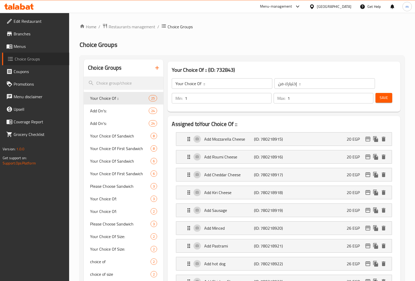
click at [27, 58] on span "Choice Groups" at bounding box center [40, 59] width 50 height 6
click at [31, 51] on link "Menus" at bounding box center [35, 46] width 67 height 13
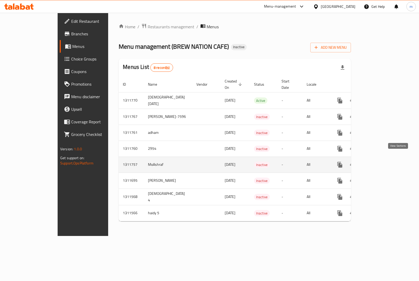
click at [383, 158] on link "enhanced table" at bounding box center [377, 164] width 13 height 13
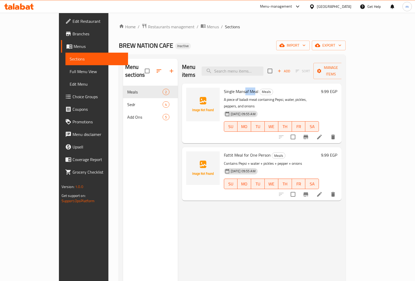
drag, startPoint x: 241, startPoint y: 83, endPoint x: 228, endPoint y: 78, distance: 13.2
click at [228, 86] on div "Single Mansaf Meal Meals A piece of baladi meat containing Pepsi, water, pickle…" at bounding box center [271, 113] width 99 height 55
drag, startPoint x: 381, startPoint y: 94, endPoint x: 214, endPoint y: 92, distance: 166.9
click at [222, 92] on div "Single Mansaf Meal Meals A piece of baladi meat containing Pepsi, water, pickle…" at bounding box center [281, 113] width 118 height 55
click at [224, 96] on p "A piece of baladi meat containing Pepsi, water, pickles, peppers, and onions" at bounding box center [271, 102] width 95 height 13
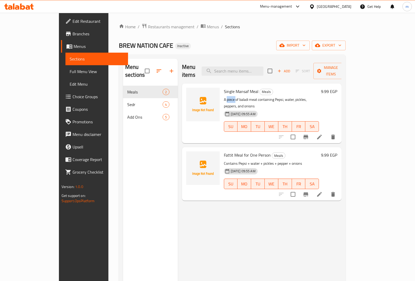
click at [224, 96] on p "A piece of baladi meat containing Pepsi, water, pickles, peppers, and onions" at bounding box center [271, 102] width 95 height 13
drag, startPoint x: 225, startPoint y: 150, endPoint x: 313, endPoint y: 123, distance: 92.0
click at [230, 160] on p "Contains Pepsi + water + pickles + pepper + onions" at bounding box center [271, 163] width 95 height 7
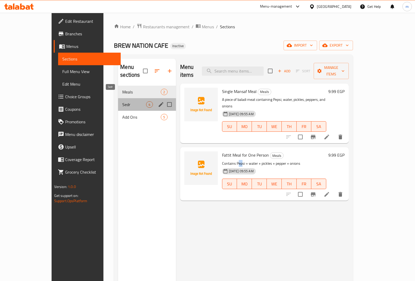
click at [122, 101] on span "Sedr" at bounding box center [134, 104] width 24 height 6
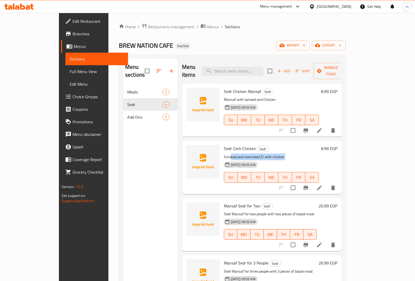
drag, startPoint x: 216, startPoint y: 150, endPoint x: 212, endPoint y: 151, distance: 4.1
click at [222, 151] on div "Sedr Zarb Chicken Sedr Smoked and marinated Zr with chicken 15-09-2025 09:55 AM…" at bounding box center [271, 167] width 99 height 49
click at [322, 184] on icon at bounding box center [319, 187] width 6 height 6
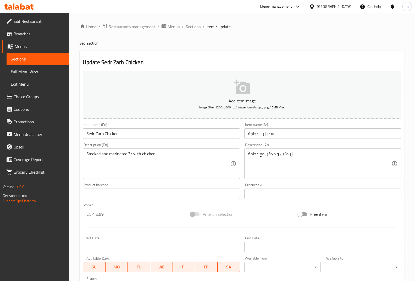
click at [119, 154] on textarea "Smoked and marinated Zr with chicken" at bounding box center [157, 163] width 143 height 25
click at [283, 153] on textarea "زر متبل و مدخن مع دجاجة" at bounding box center [319, 163] width 143 height 25
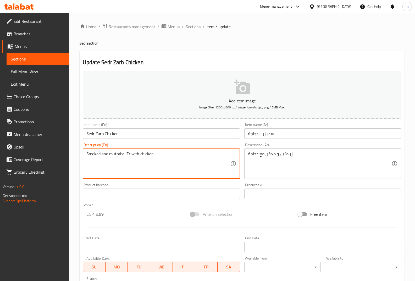
click at [113, 153] on textarea "Smoked and muttabal Zr with chicken" at bounding box center [157, 163] width 143 height 25
paste textarea "M"
click at [139, 165] on textarea "Smoked and Muttabal Zr with chicken" at bounding box center [157, 163] width 143 height 25
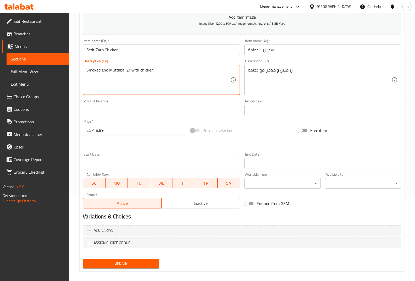
scroll to position [89, 0]
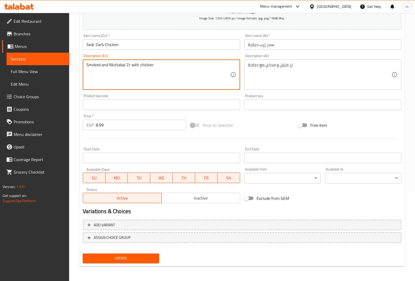
type textarea "Smoked and Muttabal Zr with chicken"
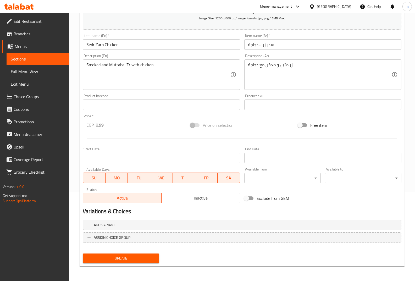
click at [136, 250] on div "Add variant ASSIGN CHOICE GROUP" at bounding box center [242, 234] width 323 height 34
drag, startPoint x: 137, startPoint y: 251, endPoint x: 139, endPoint y: 257, distance: 7.0
click at [137, 251] on div "Add item image Image Size: 1200 x 800 px / Image formats: jpg, png / 5MB Max. I…" at bounding box center [242, 122] width 323 height 285
click at [139, 257] on span "Update" at bounding box center [121, 258] width 68 height 7
click at [47, 59] on span "Sections" at bounding box center [38, 59] width 54 height 6
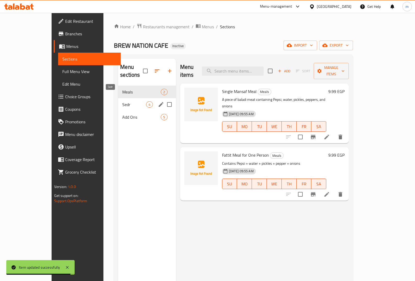
click at [122, 101] on span "Sedr" at bounding box center [134, 104] width 24 height 6
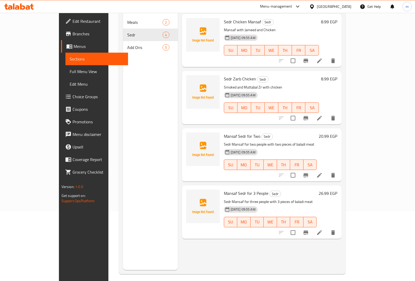
scroll to position [73, 0]
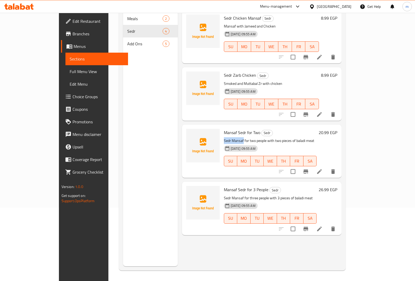
drag, startPoint x: 229, startPoint y: 131, endPoint x: 296, endPoint y: 125, distance: 67.5
click at [296, 127] on div "Mansaf Sedr for Two Sedr Sedr Mansaf for two people with two pieces of baladi m…" at bounding box center [270, 151] width 97 height 49
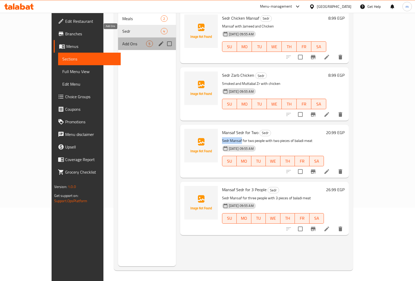
click at [123, 41] on span "Add Ons" at bounding box center [134, 44] width 24 height 6
